Goal: Task Accomplishment & Management: Manage account settings

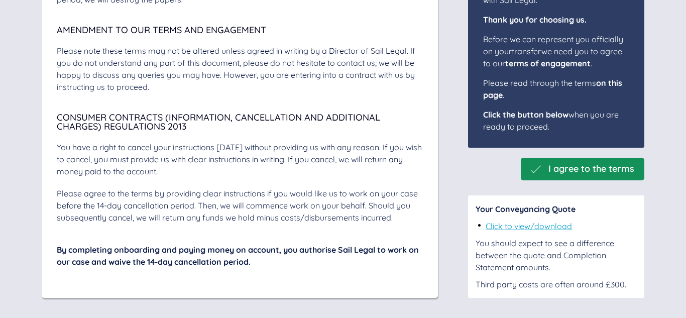
scroll to position [3572, 0]
click at [512, 227] on link "Click to view/download" at bounding box center [529, 226] width 86 height 10
click at [507, 227] on link "Click to view/download" at bounding box center [529, 226] width 86 height 10
click at [569, 169] on span "I agree to the terms" at bounding box center [591, 169] width 86 height 11
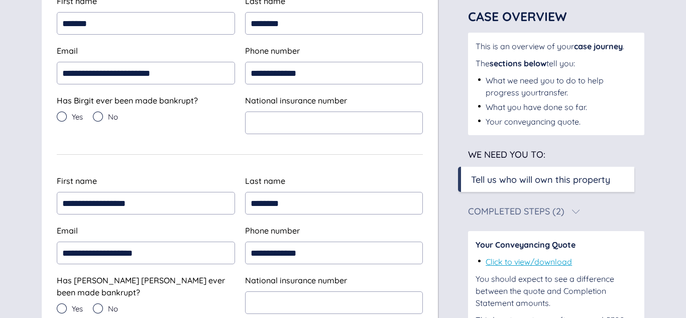
scroll to position [224, 0]
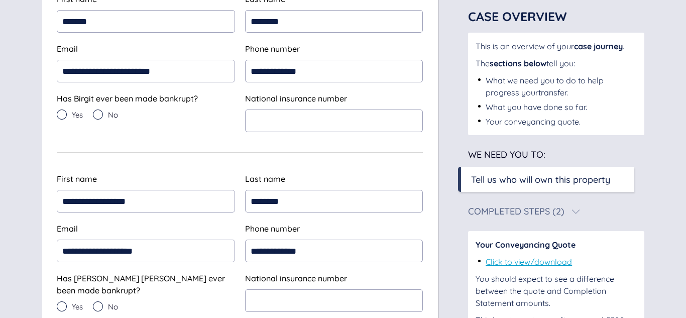
click at [102, 115] on icon at bounding box center [98, 114] width 10 height 10
click at [275, 120] on input "text" at bounding box center [334, 120] width 178 height 23
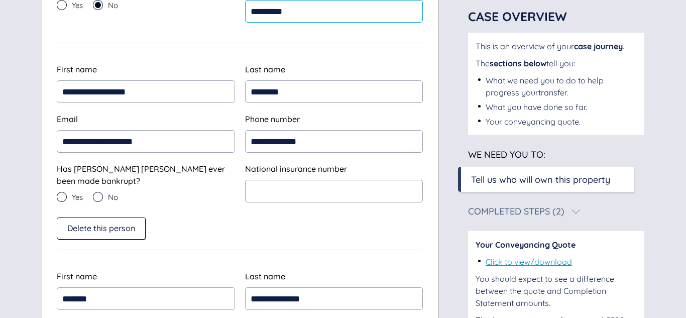
scroll to position [339, 0]
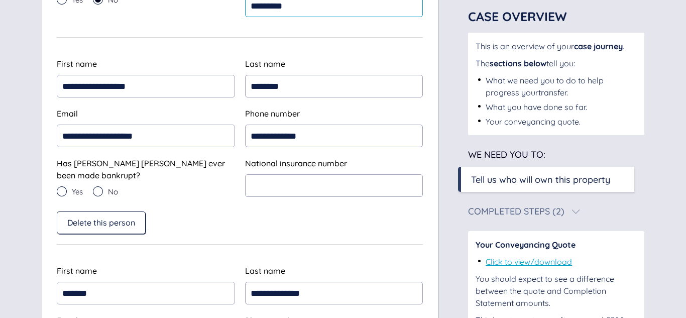
type input "*********"
click at [97, 189] on icon at bounding box center [98, 191] width 10 height 10
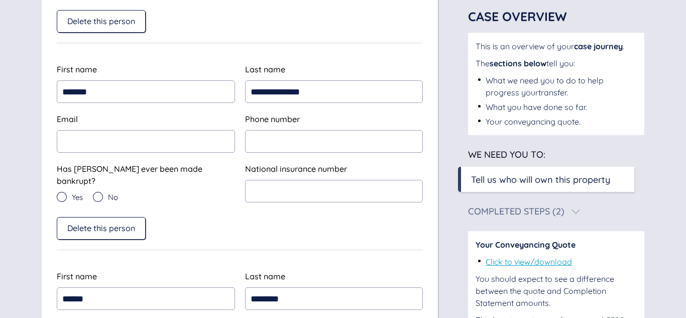
scroll to position [564, 0]
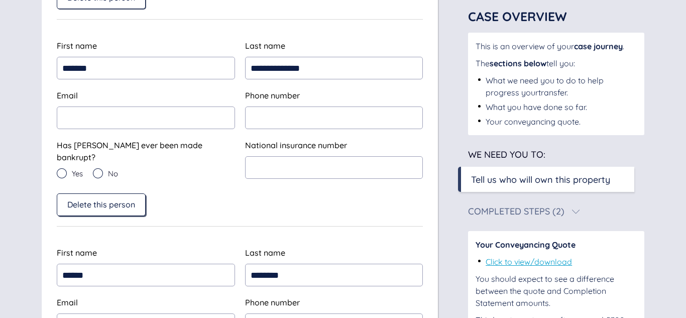
click at [122, 200] on span "Delete this person" at bounding box center [101, 204] width 68 height 9
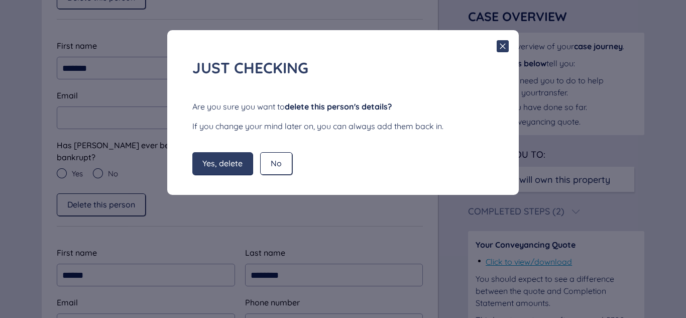
click at [219, 163] on span "Yes, delete" at bounding box center [222, 163] width 40 height 9
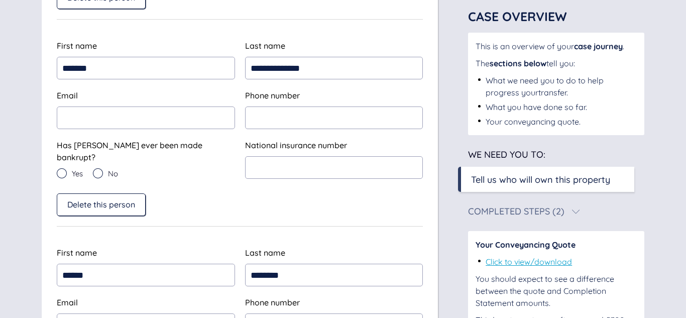
type input "******"
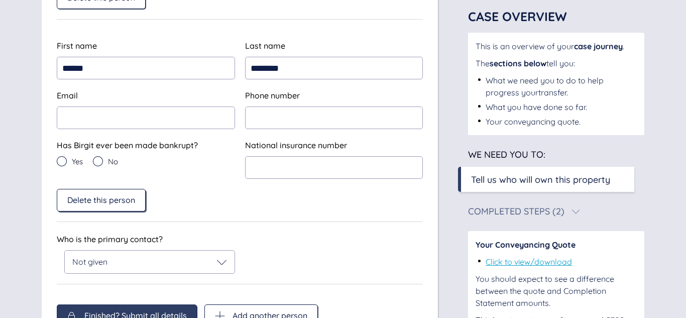
click at [94, 200] on span "Delete this person" at bounding box center [101, 199] width 68 height 9
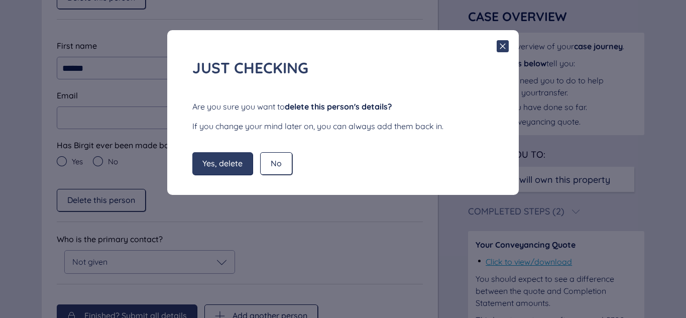
click at [213, 166] on span "Yes, delete" at bounding box center [222, 163] width 40 height 9
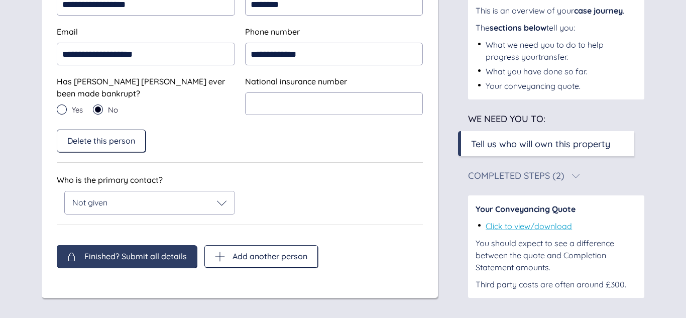
scroll to position [421, 0]
click at [227, 198] on div "Not given" at bounding box center [150, 202] width 170 height 23
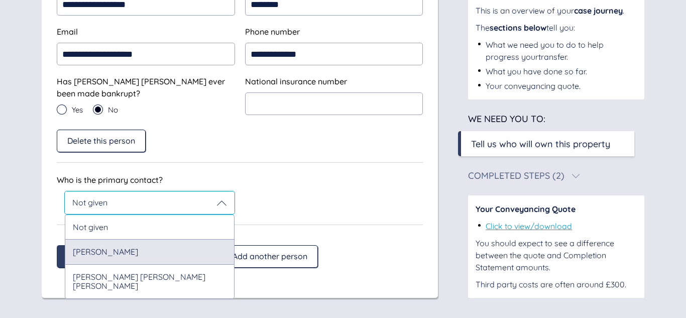
click at [162, 247] on div "[PERSON_NAME]" at bounding box center [150, 251] width 170 height 25
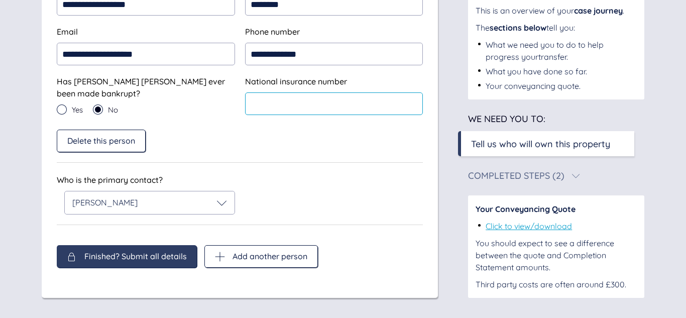
click at [286, 106] on div "**********" at bounding box center [240, 48] width 366 height 144
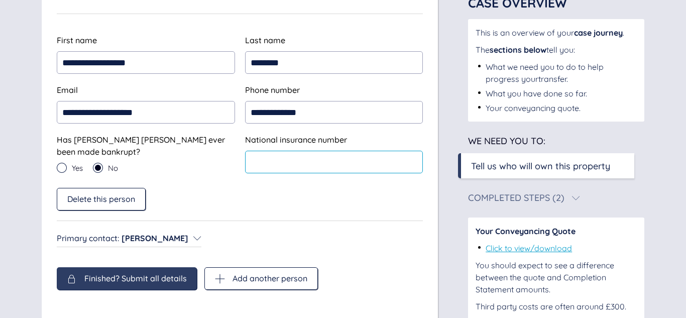
scroll to position [373, 0]
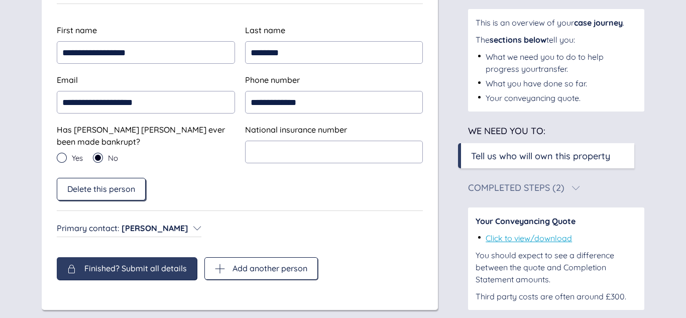
click at [104, 187] on span "Delete this person" at bounding box center [101, 188] width 68 height 9
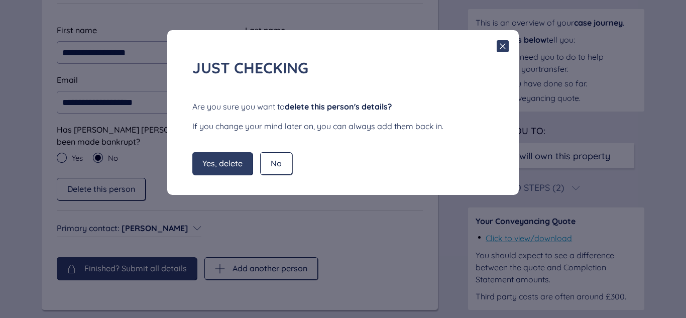
click at [220, 165] on span "Yes, delete" at bounding box center [222, 163] width 40 height 9
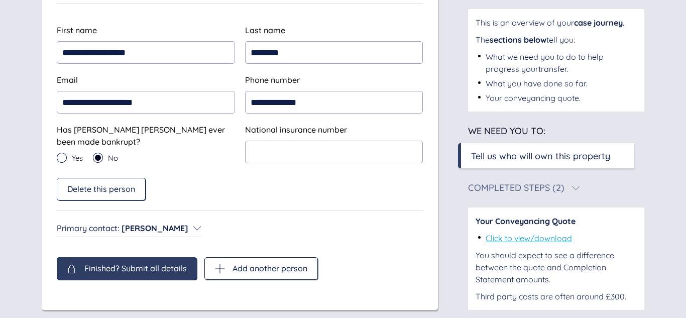
scroll to position [385, 0]
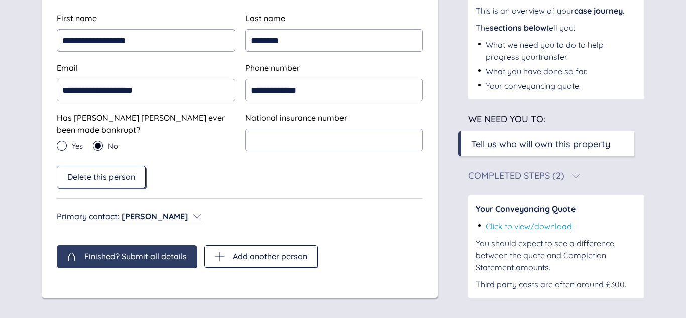
click at [86, 175] on span "Delete this person" at bounding box center [101, 176] width 68 height 9
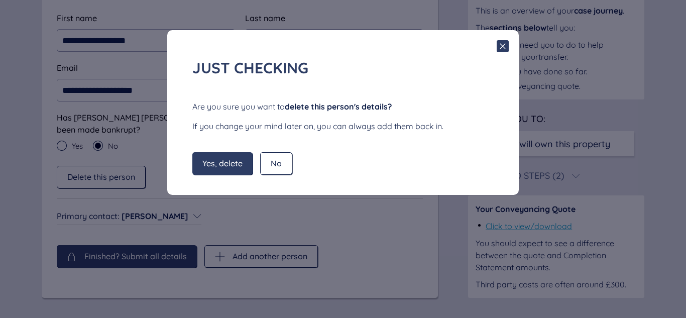
click at [218, 167] on span "Yes, delete" at bounding box center [222, 163] width 40 height 9
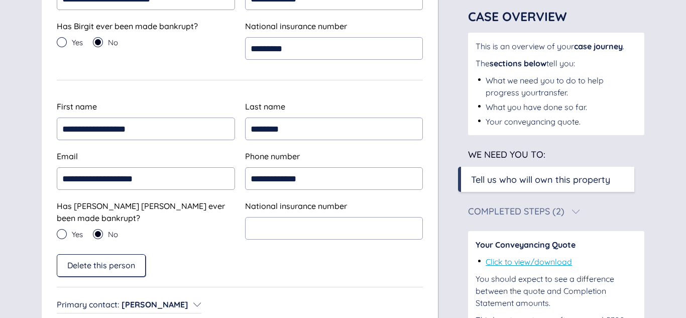
scroll to position [298, 0]
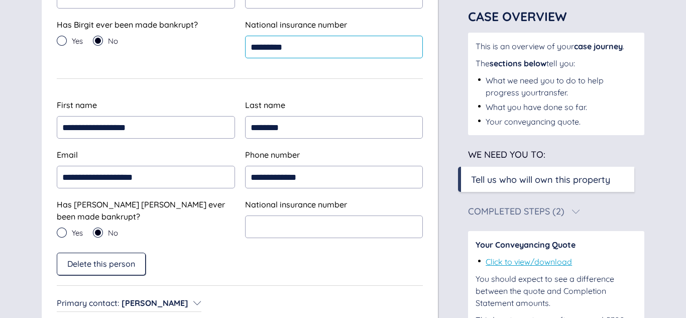
click at [323, 52] on input "*********" at bounding box center [334, 47] width 178 height 23
click at [87, 261] on span "Delete this person" at bounding box center [101, 263] width 68 height 9
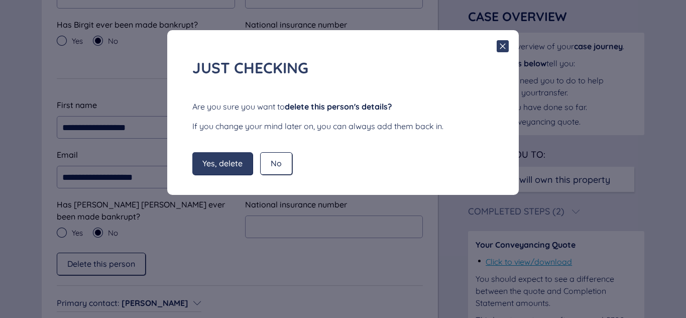
click at [215, 162] on span "Yes, delete" at bounding box center [222, 163] width 40 height 9
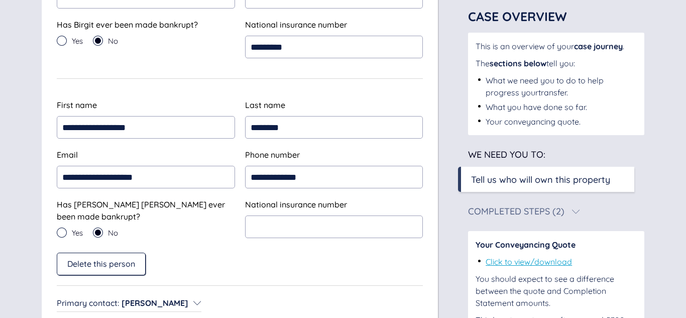
click at [204, 262] on div "Delete this person" at bounding box center [240, 264] width 366 height 23
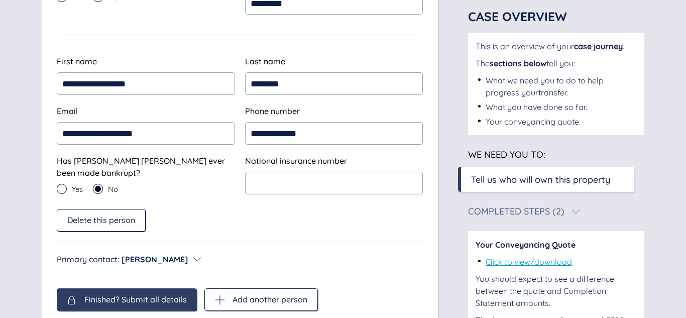
scroll to position [343, 0]
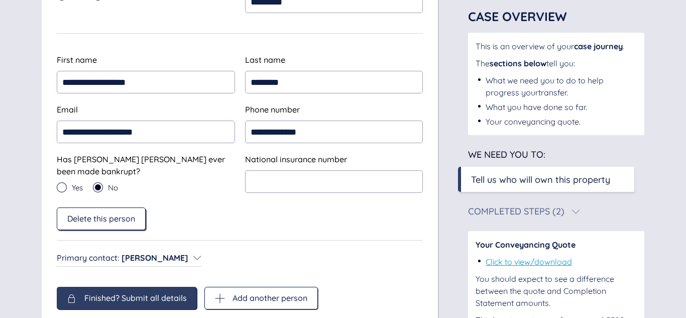
click at [113, 217] on span "Delete this person" at bounding box center [101, 218] width 68 height 9
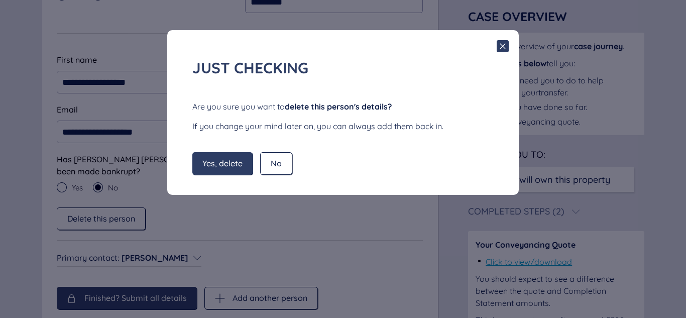
click at [230, 165] on span "Yes, delete" at bounding box center [222, 163] width 40 height 9
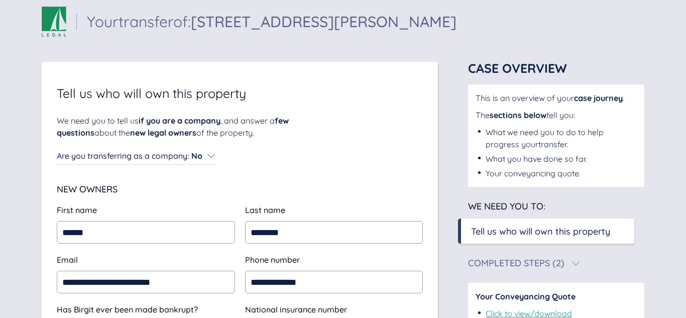
scroll to position [0, 0]
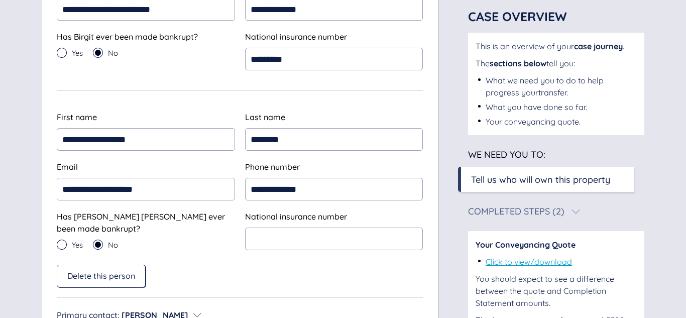
scroll to position [293, 0]
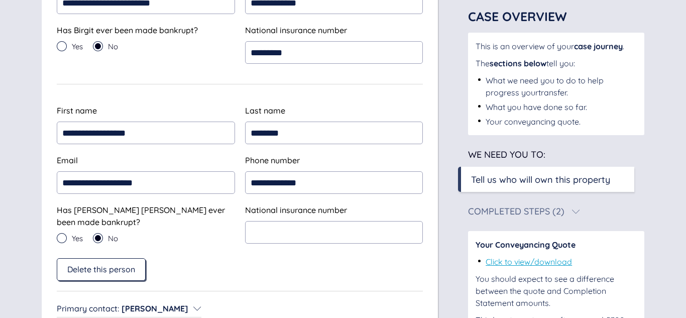
click at [101, 269] on span "Delete this person" at bounding box center [101, 269] width 68 height 9
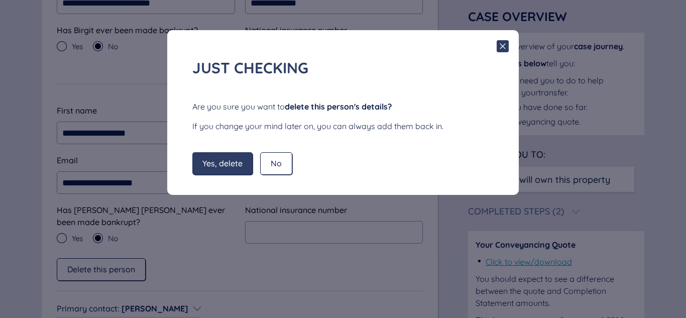
click at [213, 165] on span "Yes, delete" at bounding box center [222, 163] width 40 height 9
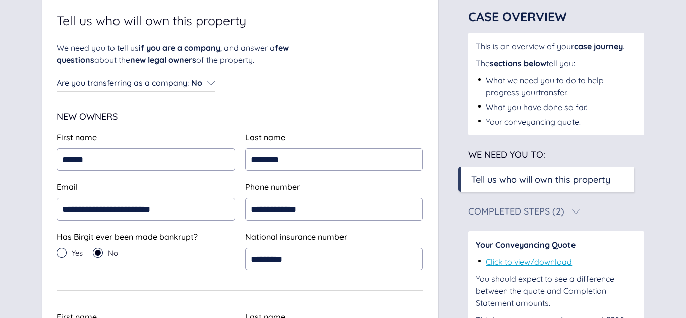
scroll to position [0, 0]
